Goal: Task Accomplishment & Management: Manage account settings

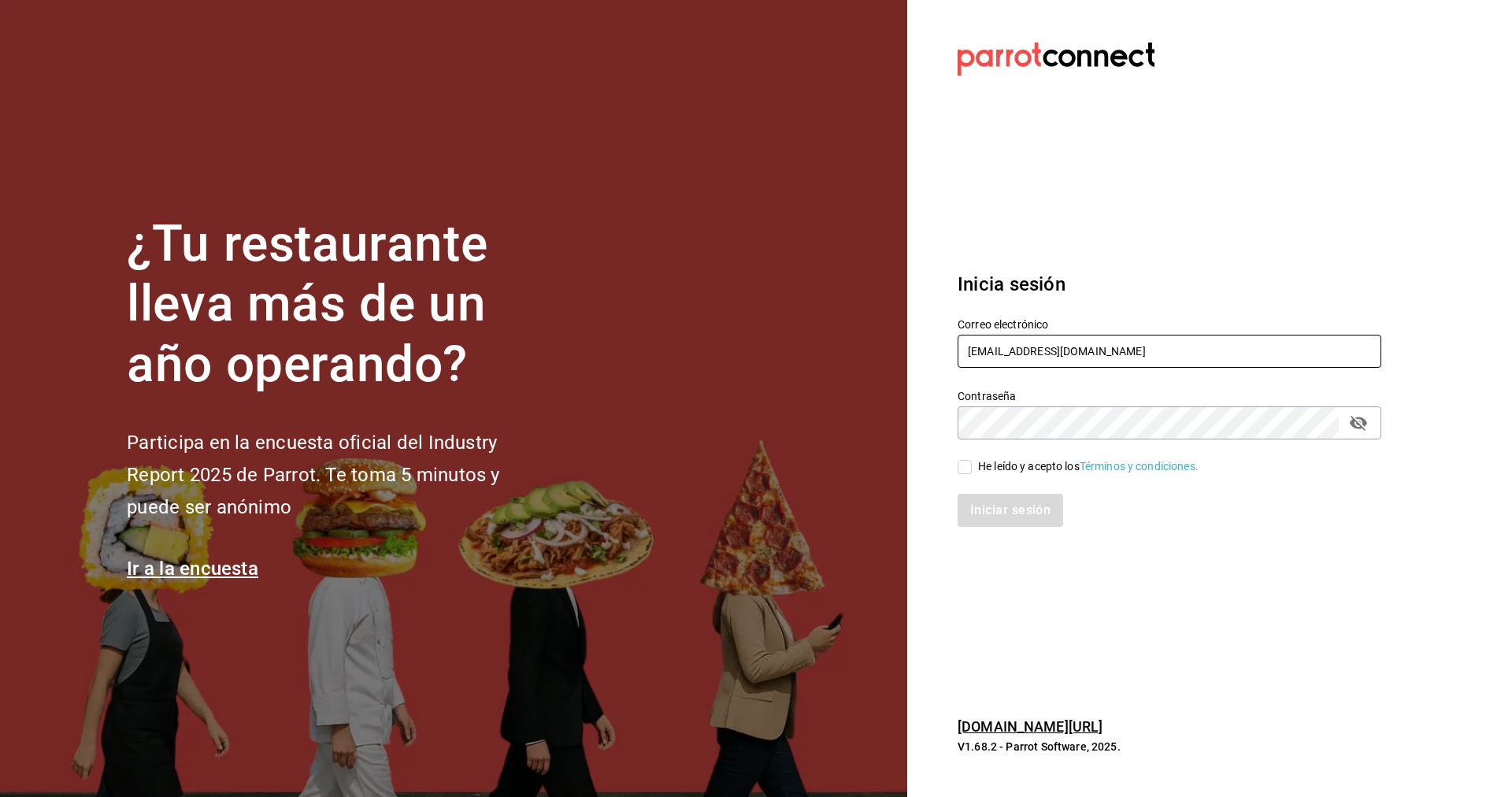
click at [1062, 346] on input "[EMAIL_ADDRESS][DOMAIN_NAME]" at bounding box center [1169, 351] width 424 height 33
paste input "tacospedro@[PERSON_NAME]"
type input "[EMAIL_ADDRESS][PERSON_NAME][DOMAIN_NAME]"
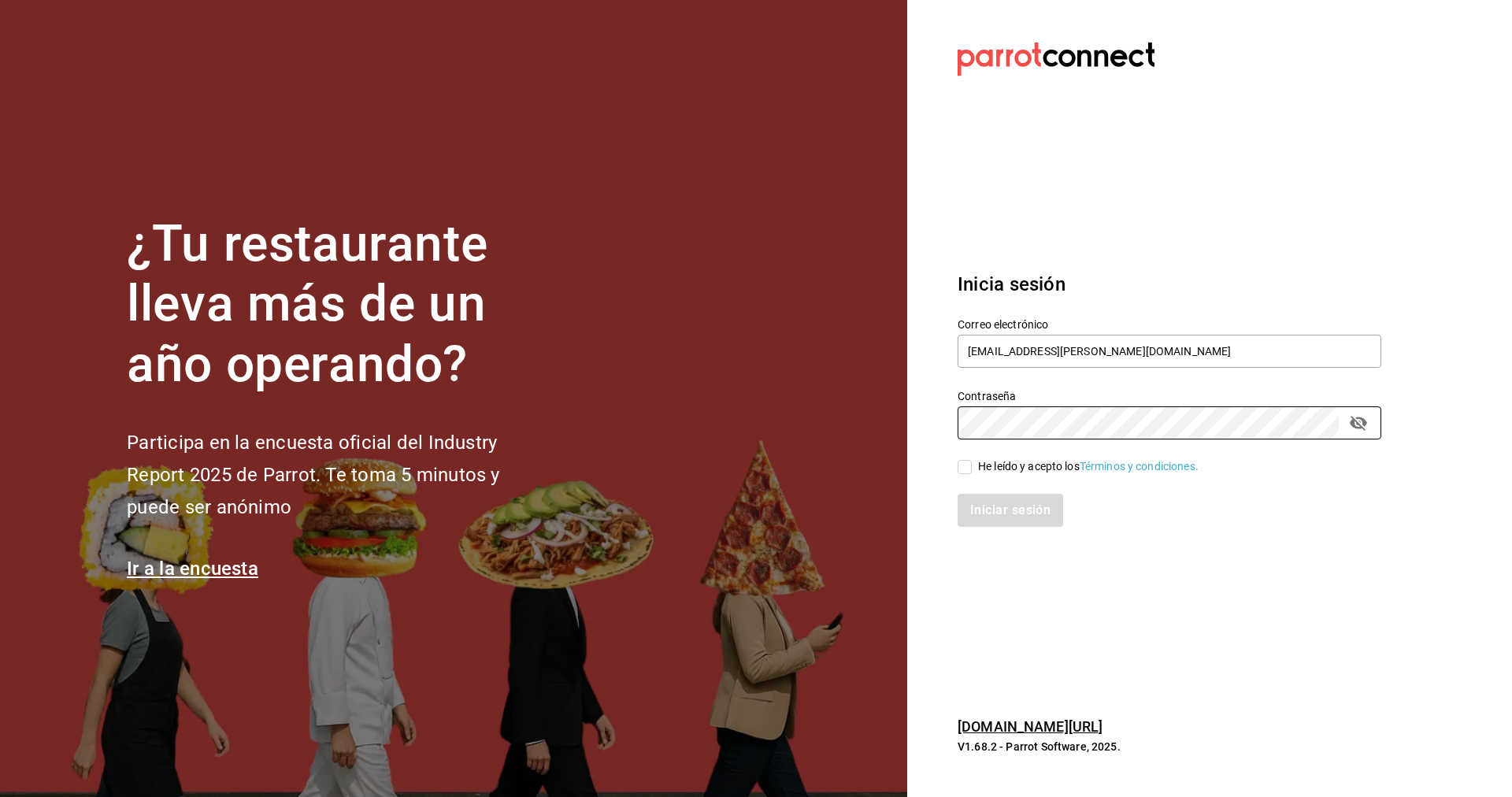
click at [1003, 461] on div "He leído y acepto los Términos y condiciones." at bounding box center [1088, 467] width 221 height 17
click at [972, 461] on input "He leído y acepto los Términos y condiciones." at bounding box center [964, 467] width 14 height 14
checkbox input "true"
click at [1030, 507] on button "Iniciar sesión" at bounding box center [1011, 510] width 108 height 33
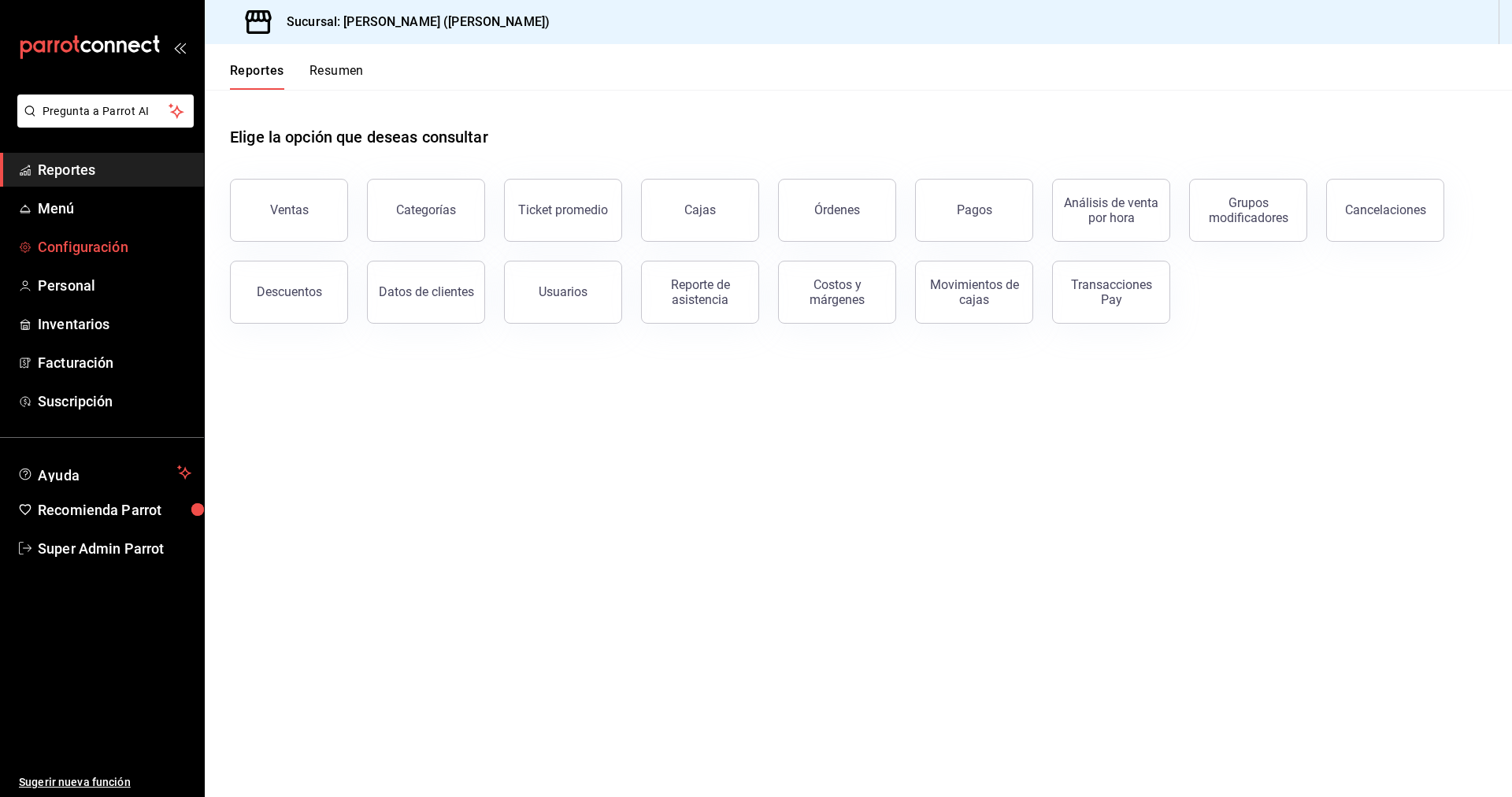
click at [77, 254] on span "Configuración" at bounding box center [114, 247] width 153 height 22
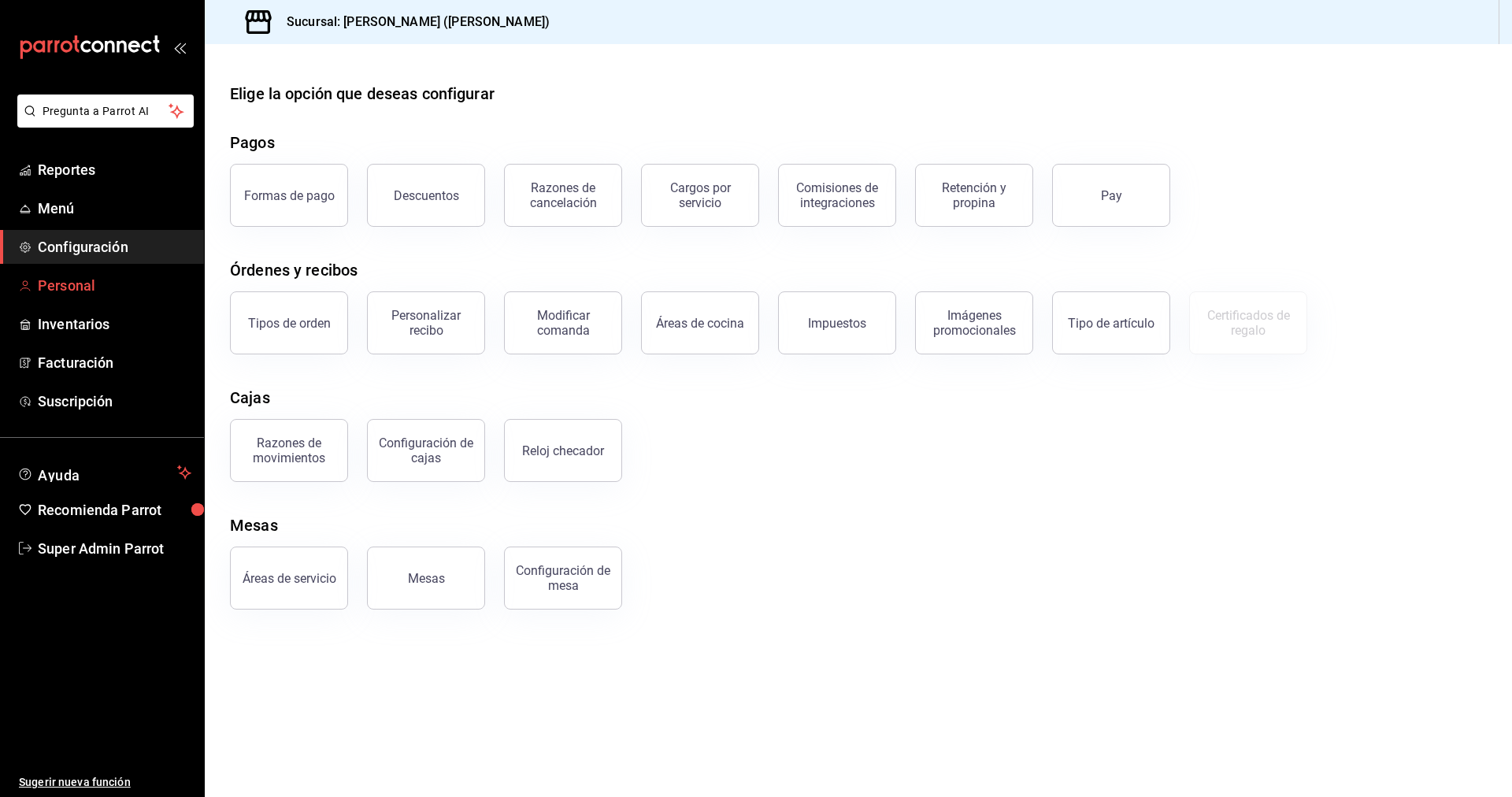
click at [77, 283] on span "Personal" at bounding box center [114, 285] width 153 height 22
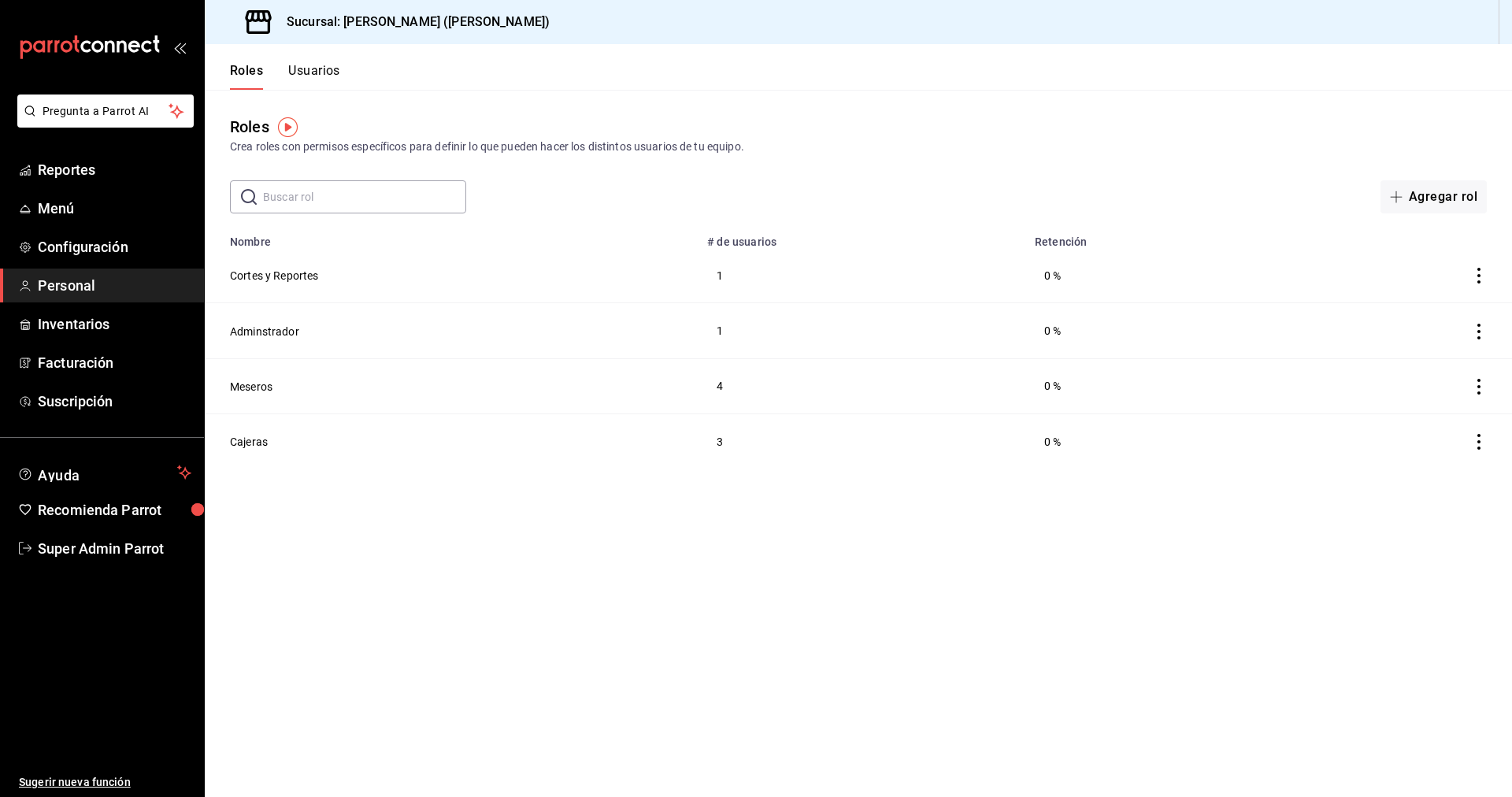
click at [311, 76] on button "Usuarios" at bounding box center [314, 76] width 52 height 27
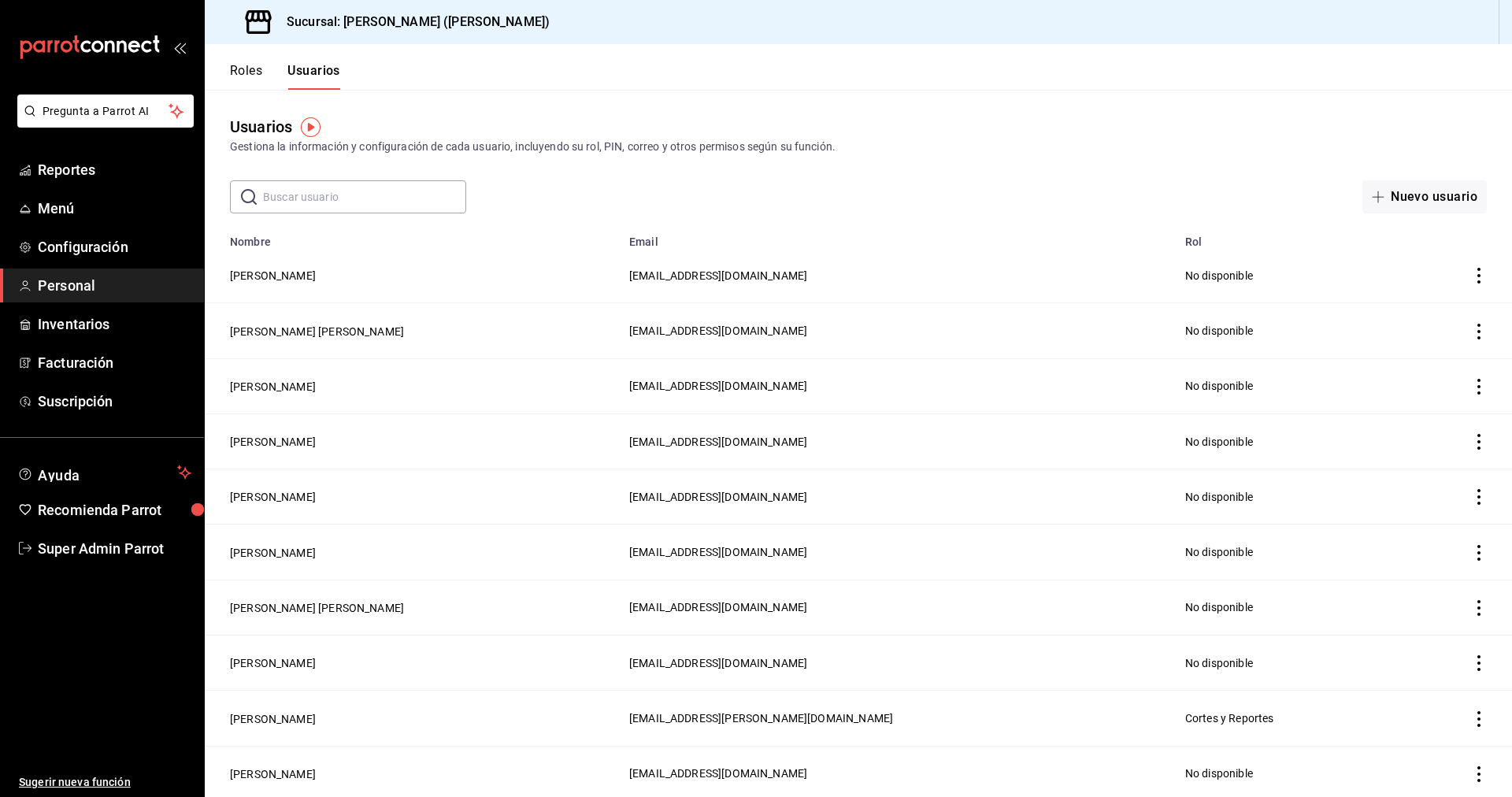
click at [351, 197] on input "text" at bounding box center [364, 197] width 203 height 32
type input "parrot"
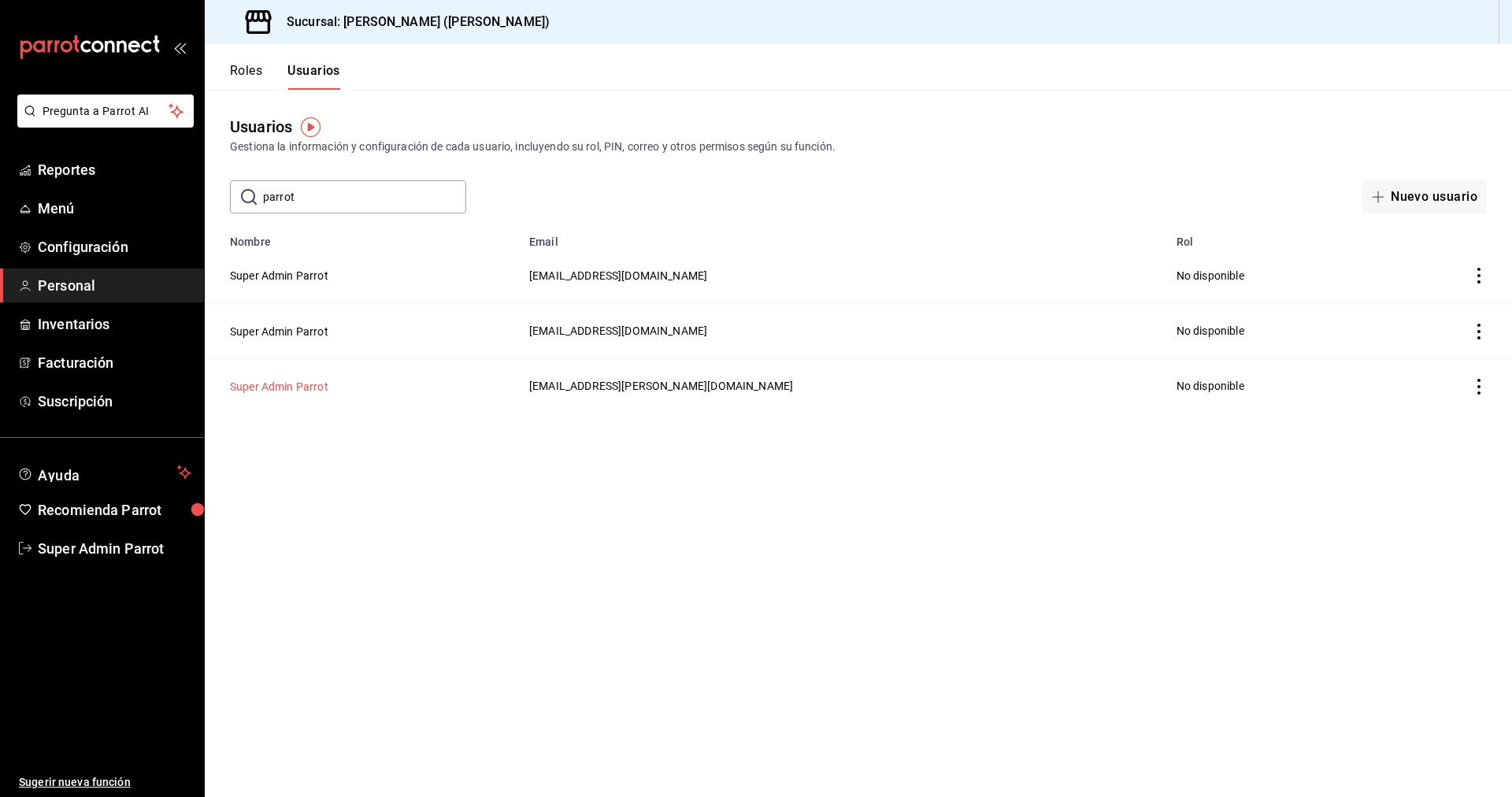
click at [269, 386] on button "Super Admin Parrot" at bounding box center [279, 386] width 98 height 16
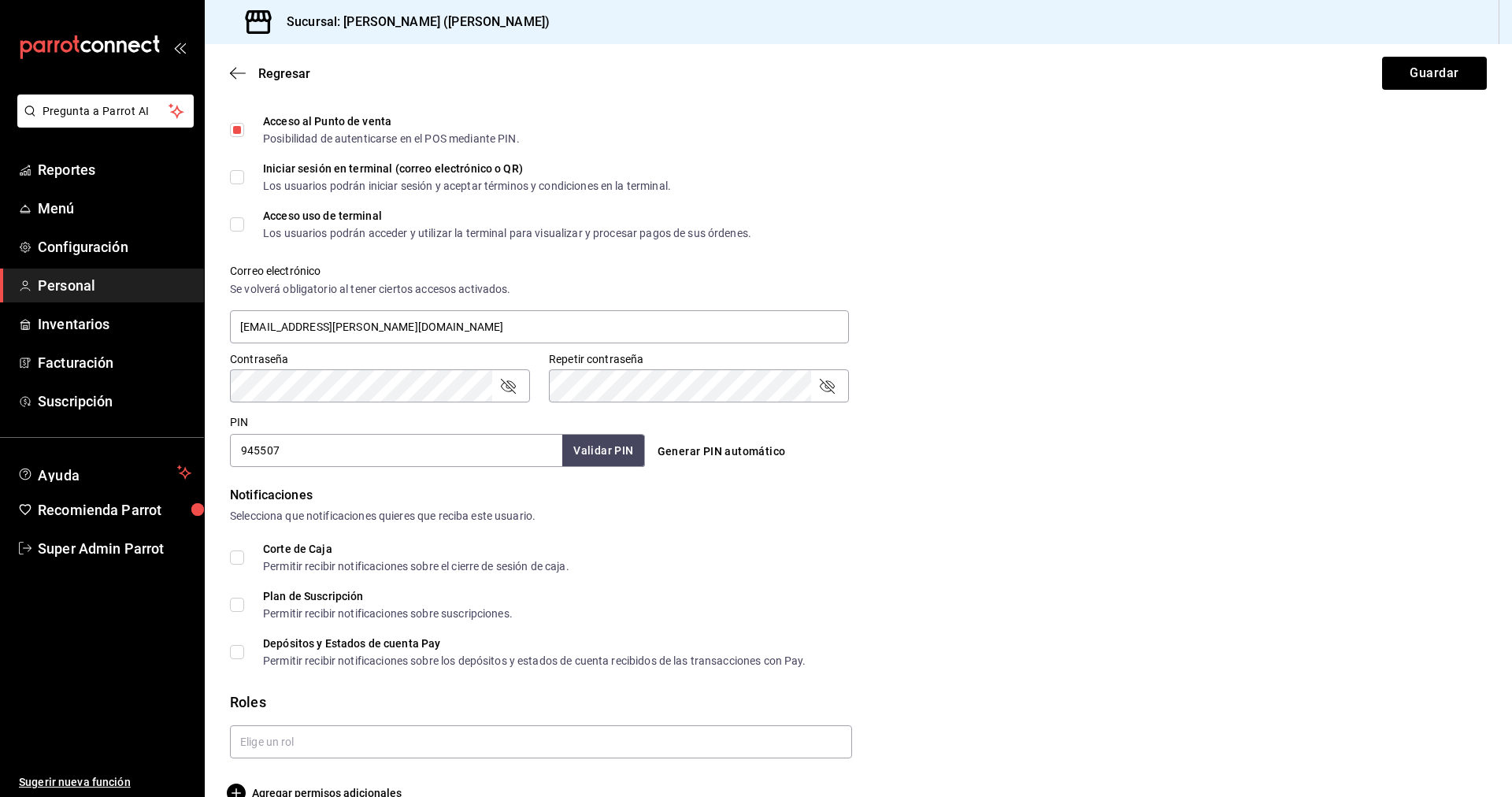
scroll to position [403, 0]
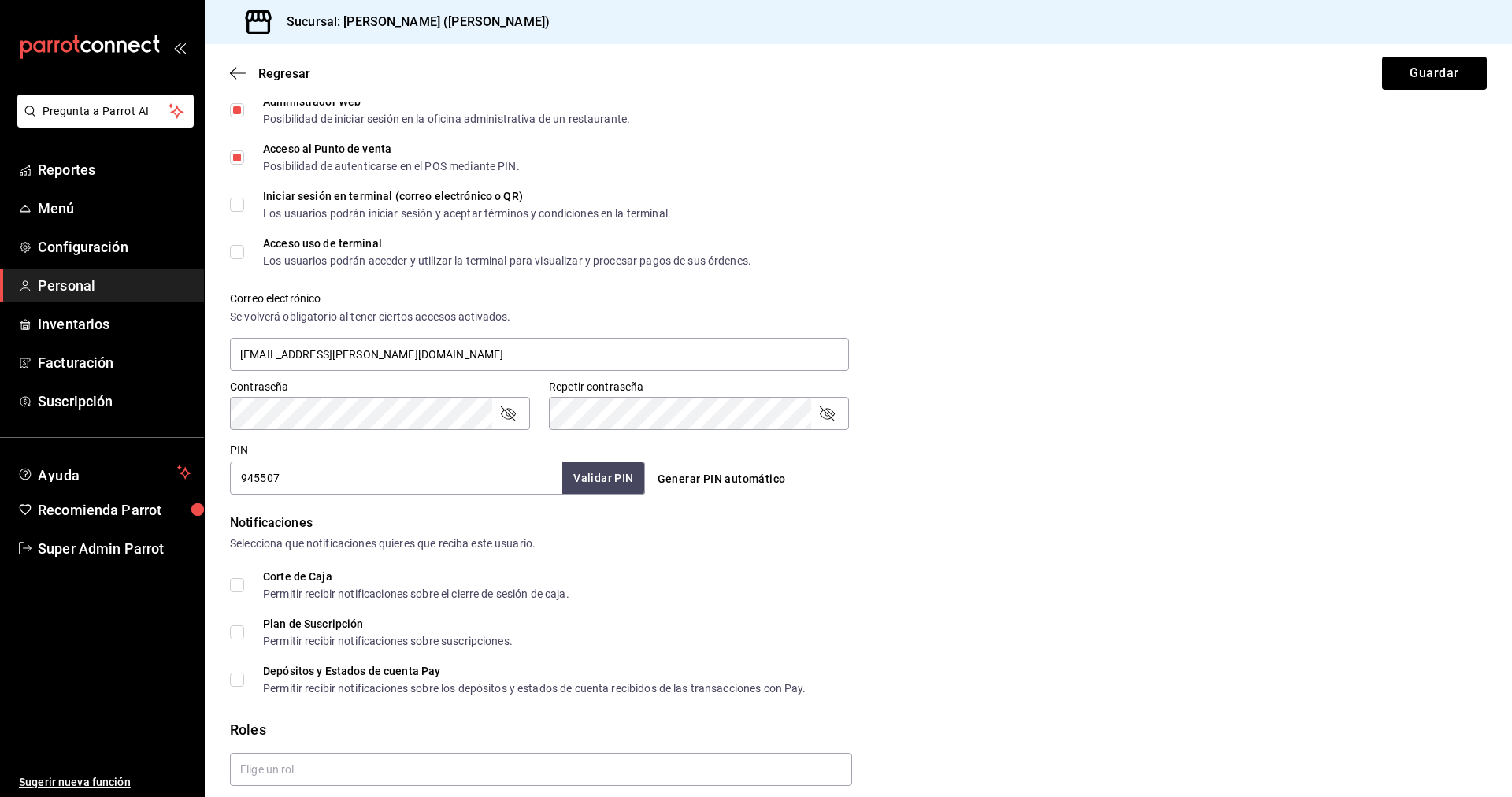
click at [370, 475] on input "945507" at bounding box center [396, 477] width 332 height 33
type input "00000"
click at [607, 475] on button "Validar PIN" at bounding box center [602, 478] width 83 height 34
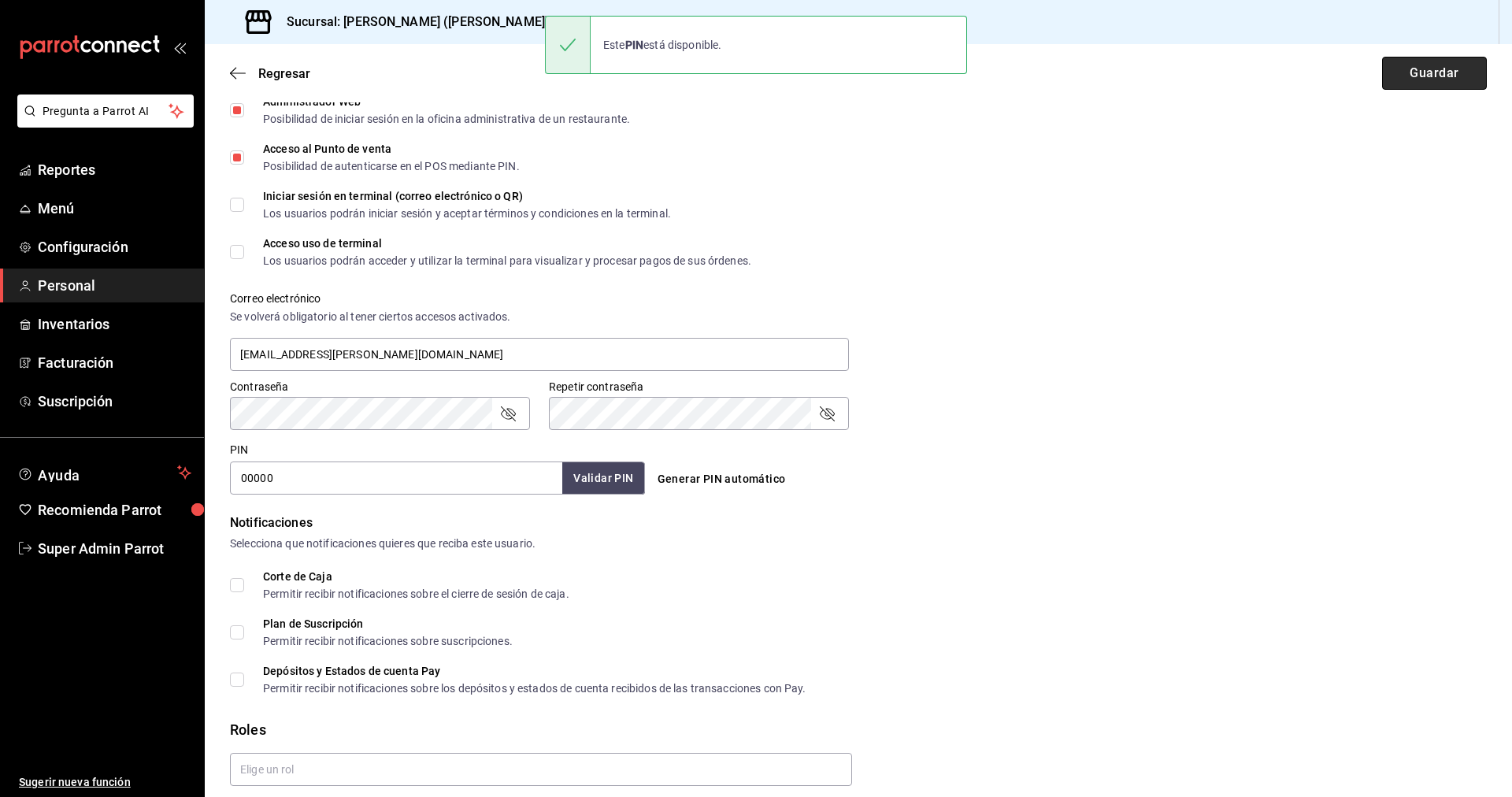
click at [1420, 75] on button "Guardar" at bounding box center [1434, 73] width 105 height 33
